Goal: Information Seeking & Learning: Learn about a topic

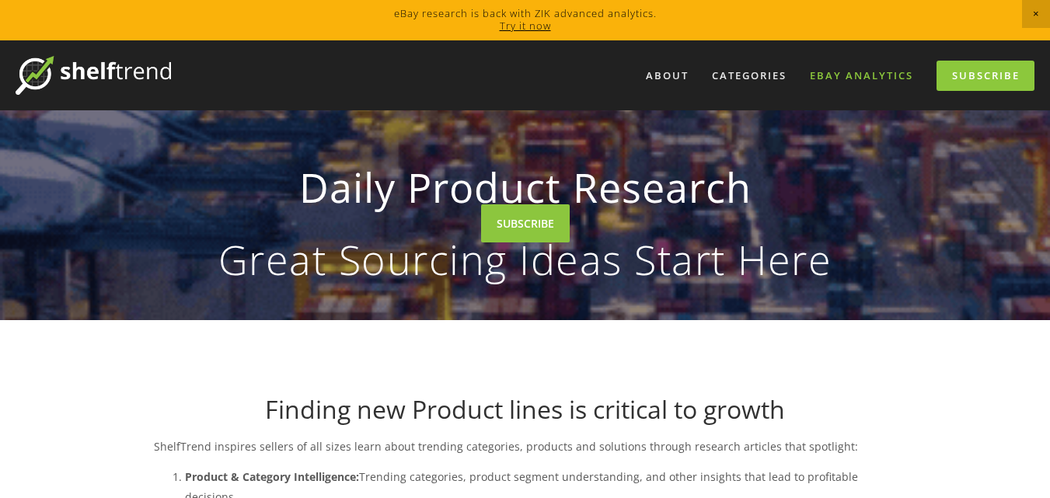
click at [842, 74] on link "eBay Analytics" at bounding box center [862, 76] width 124 height 26
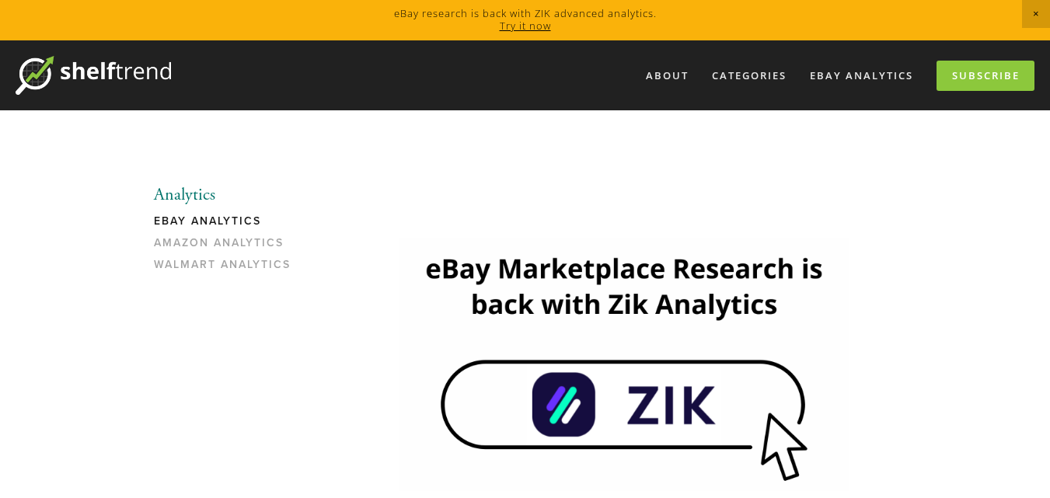
click at [659, 426] on img at bounding box center [623, 364] width 449 height 253
click at [184, 217] on link "eBay Analytics" at bounding box center [228, 225] width 148 height 22
click at [866, 75] on link "eBay Analytics" at bounding box center [862, 76] width 124 height 26
click at [525, 26] on link "Try it now" at bounding box center [525, 26] width 51 height 14
